Goal: Task Accomplishment & Management: Manage account settings

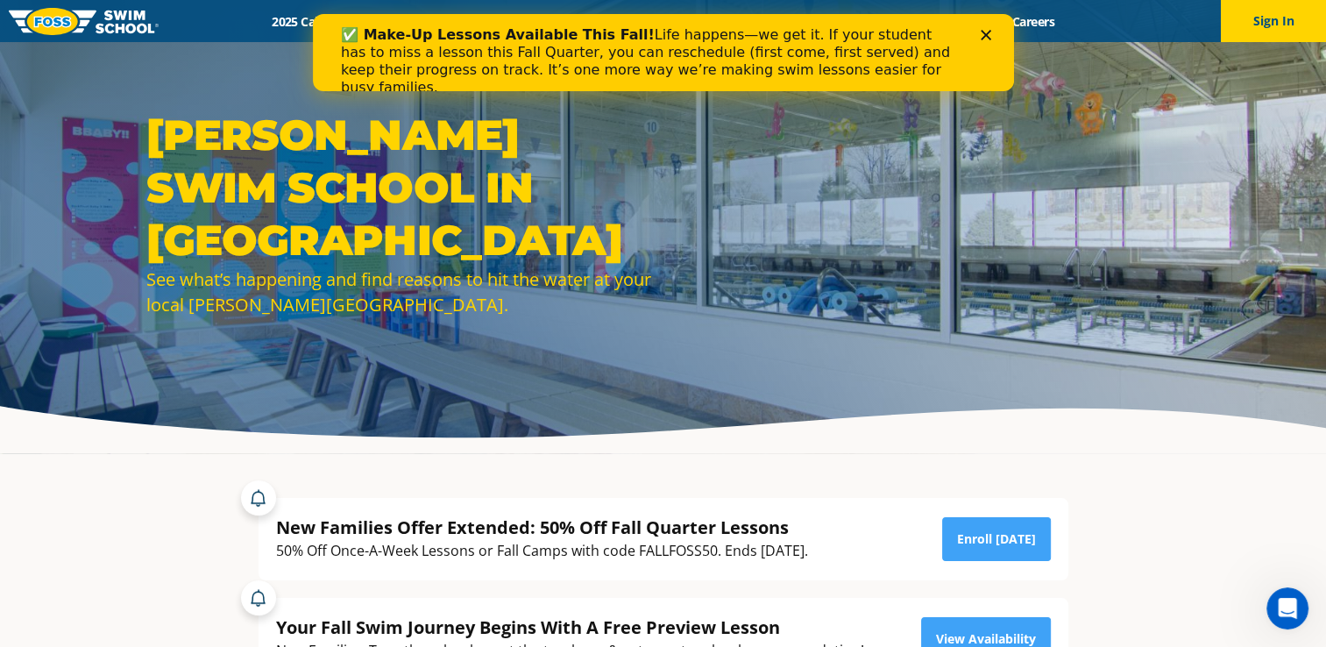
click at [987, 39] on icon "Close" at bounding box center [985, 35] width 11 height 11
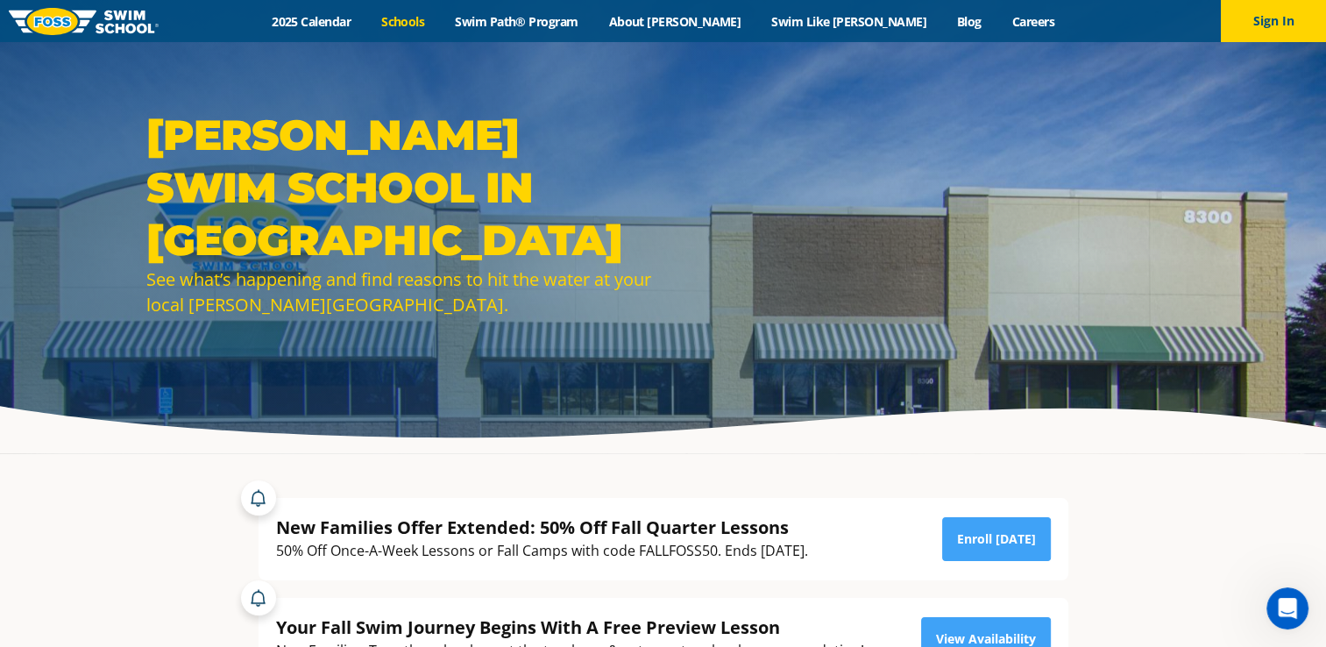
click at [440, 25] on link "Schools" at bounding box center [403, 21] width 74 height 17
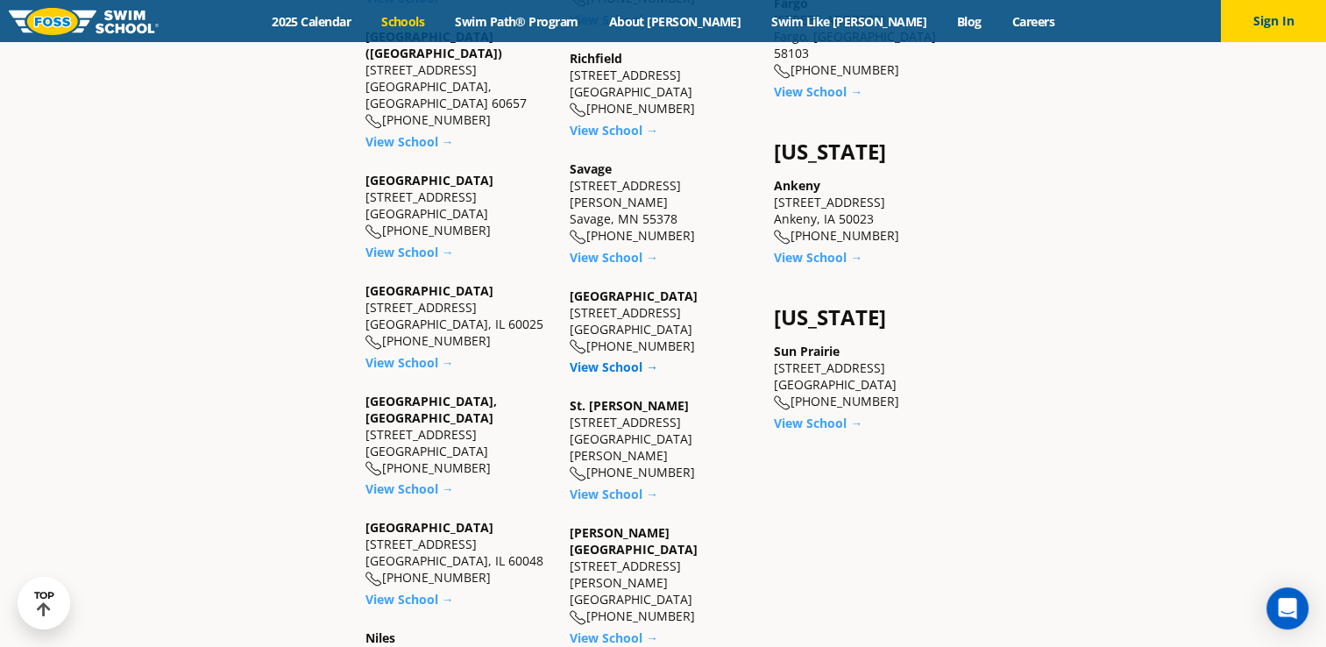
scroll to position [1328, 0]
click at [607, 250] on link "View School →" at bounding box center [614, 258] width 89 height 17
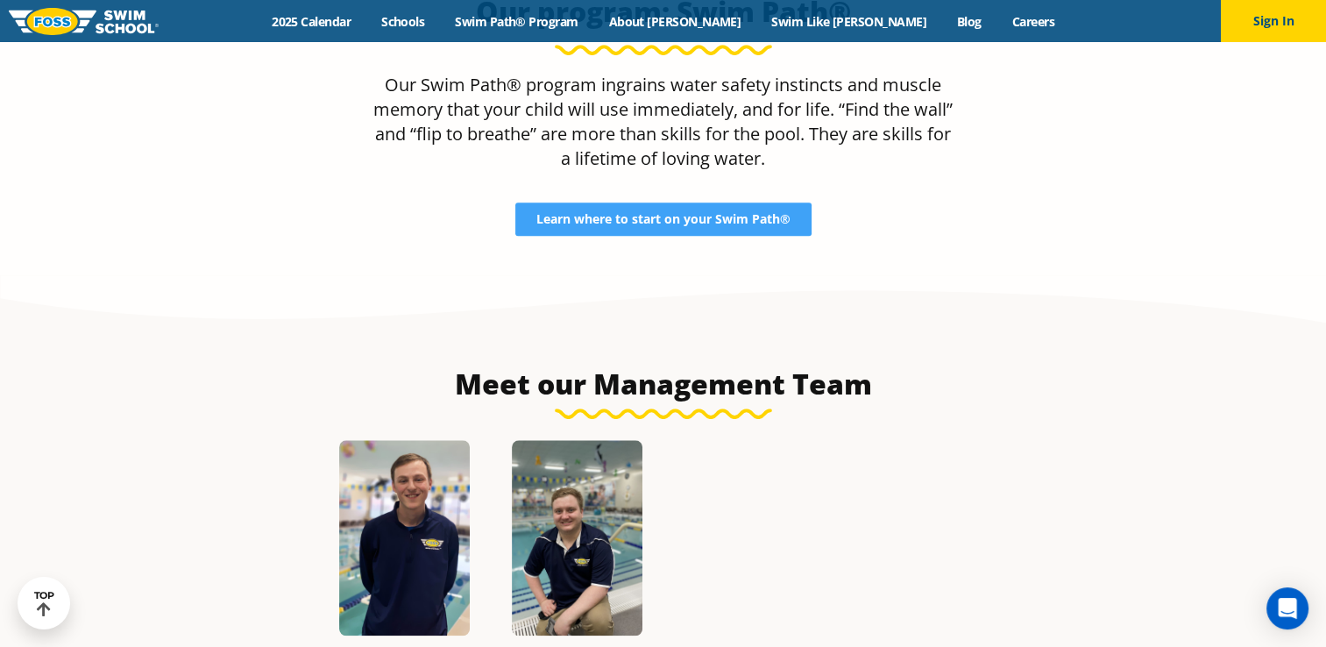
scroll to position [1832, 0]
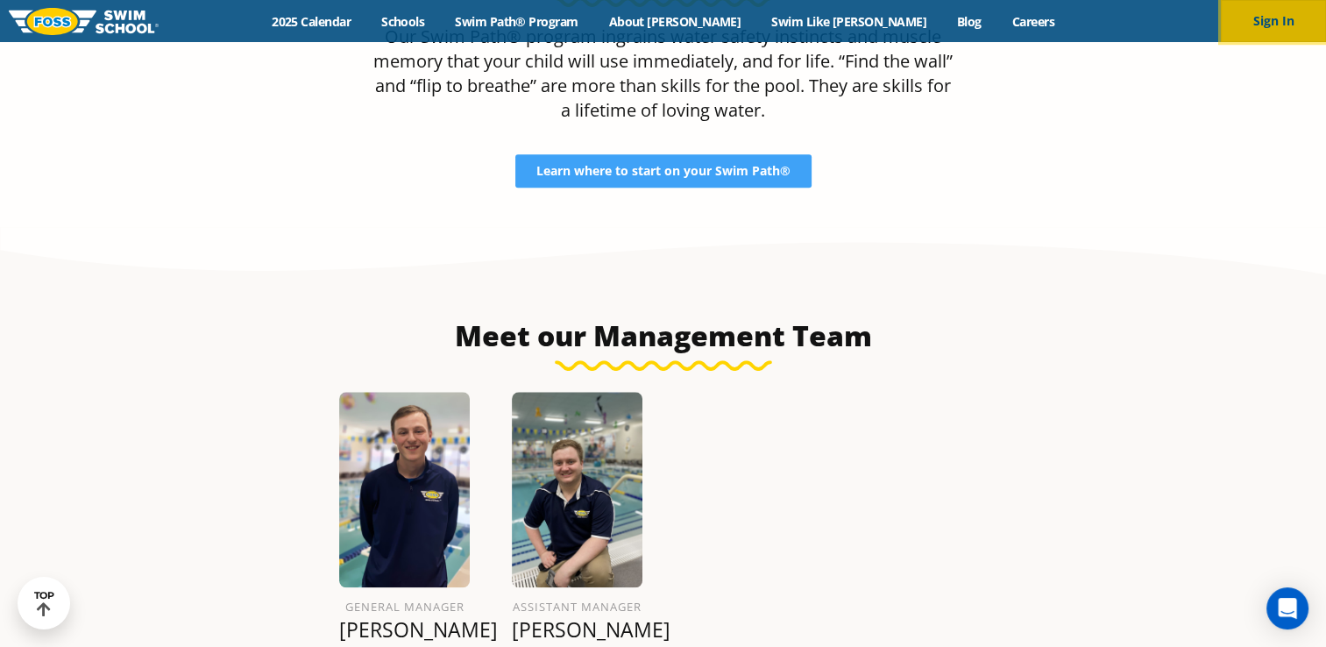
click at [1260, 16] on button "Sign In" at bounding box center [1273, 21] width 105 height 42
